Goal: Check status: Check status

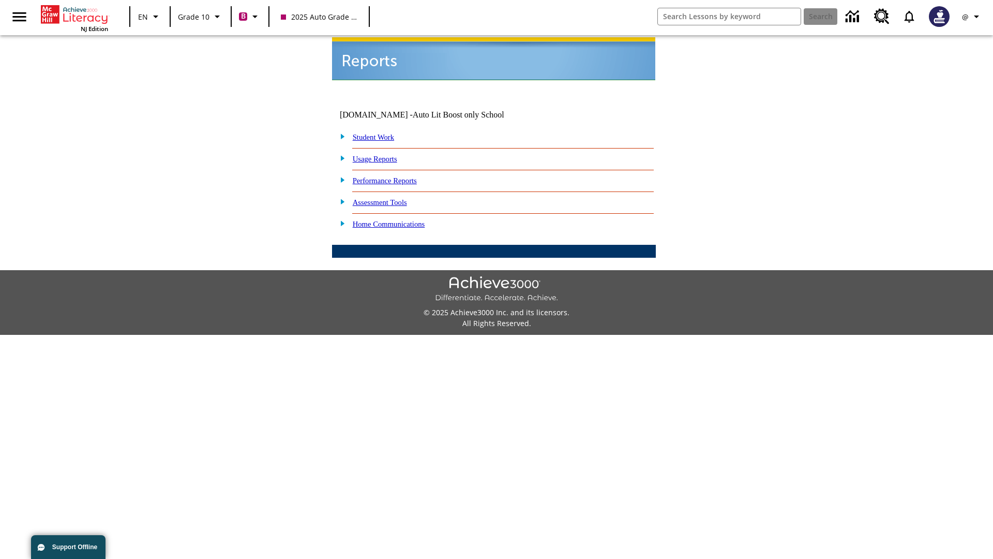
click at [380, 133] on link "Student Work" at bounding box center [373, 137] width 41 height 8
select select "/options/reports/?report_id=24&atype=2&section=2"
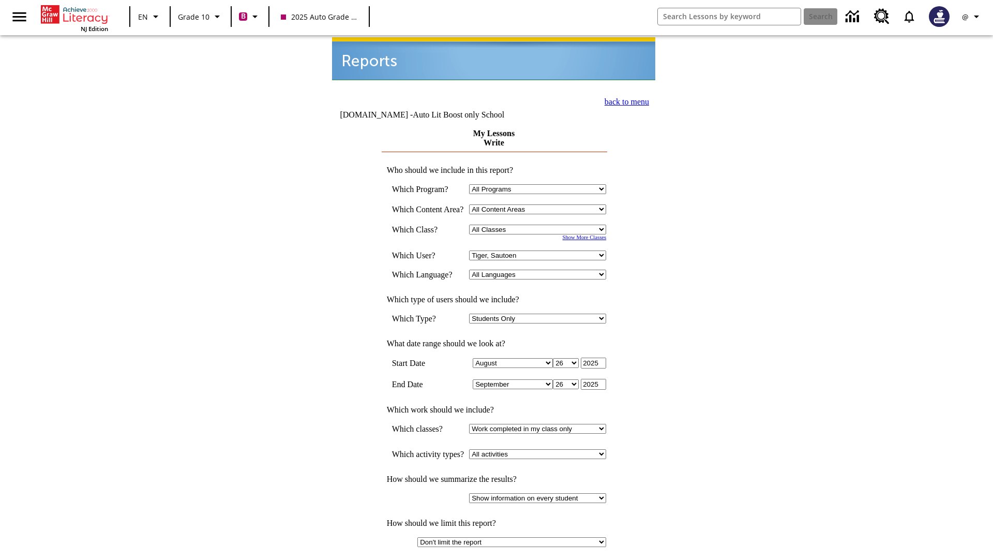
select select "21433649"
select select "4"
type input "2024"
